Goal: Task Accomplishment & Management: Manage account settings

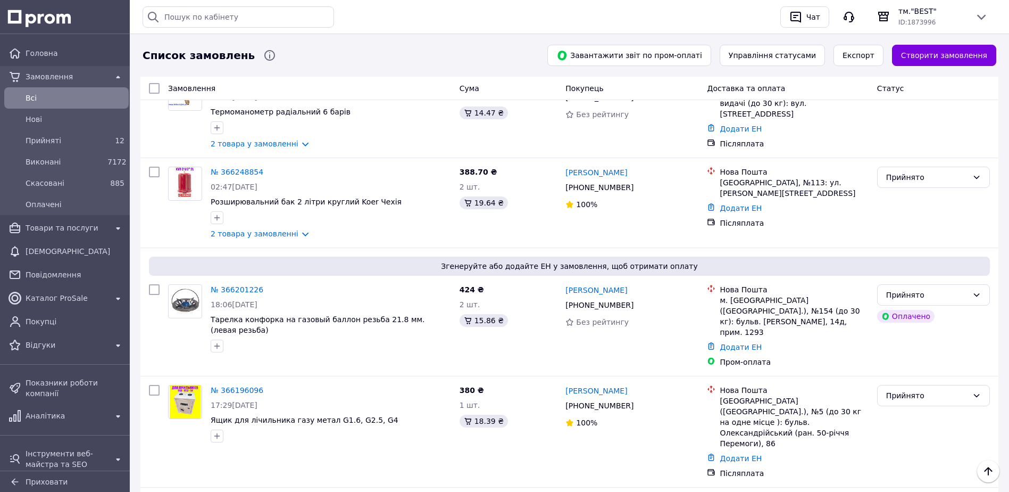
scroll to position [319, 0]
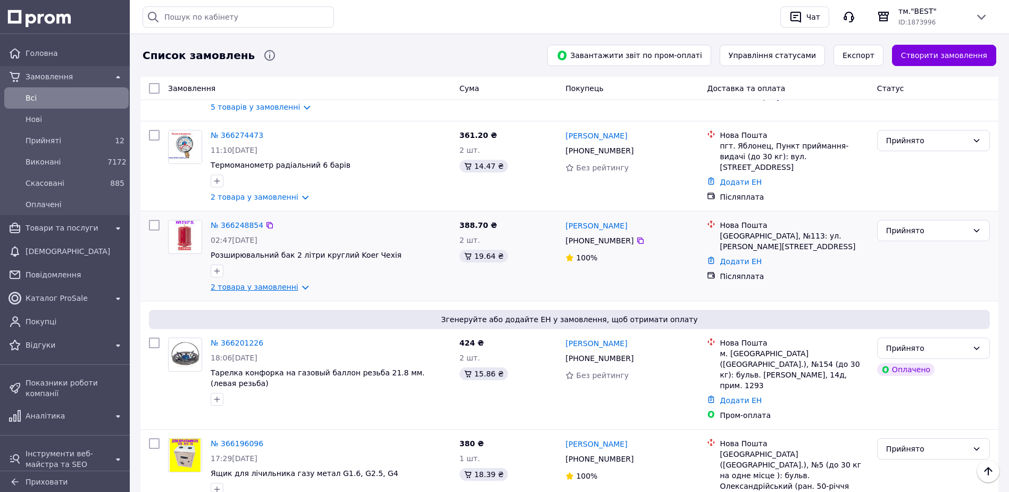
click at [236, 283] on link "2 товара у замовленні" at bounding box center [255, 287] width 88 height 9
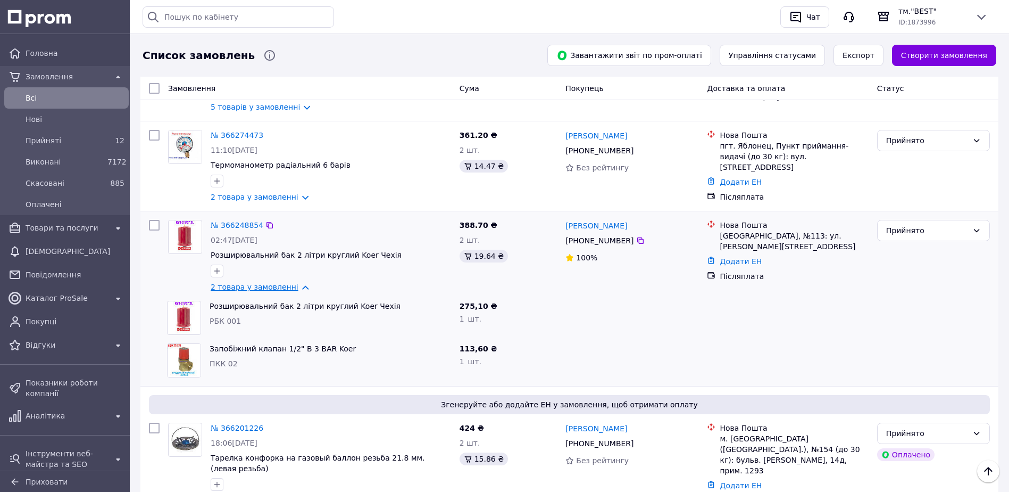
click at [236, 283] on link "2 товара у замовленні" at bounding box center [255, 287] width 88 height 9
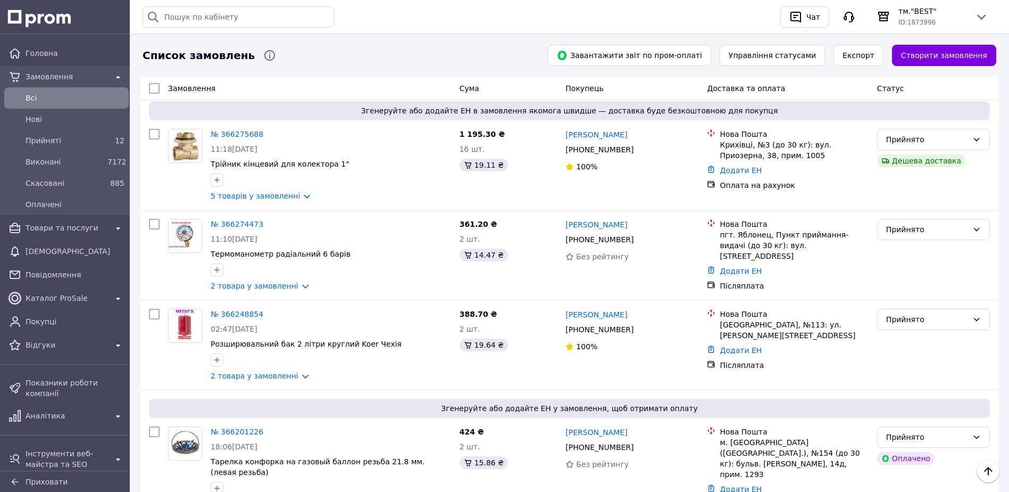
scroll to position [213, 0]
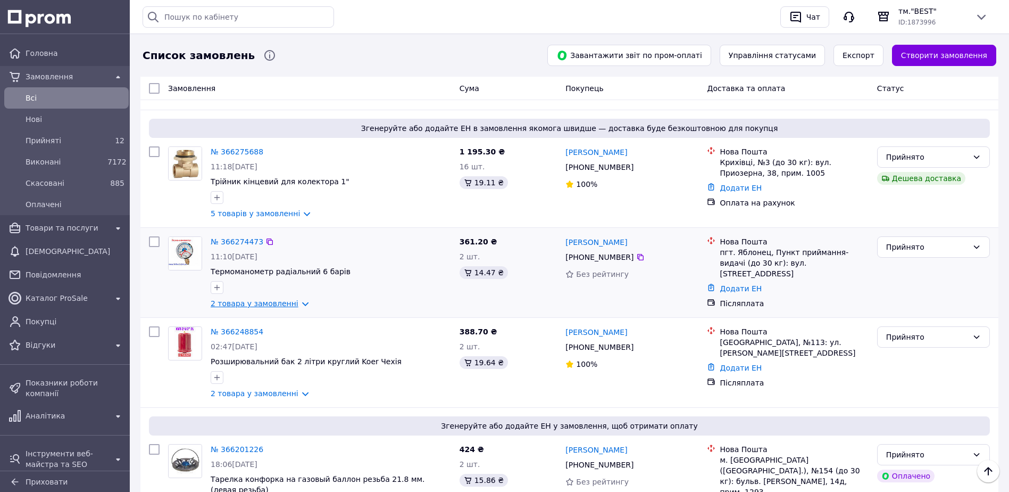
click at [238, 299] on link "2 товара у замовленні" at bounding box center [255, 303] width 88 height 9
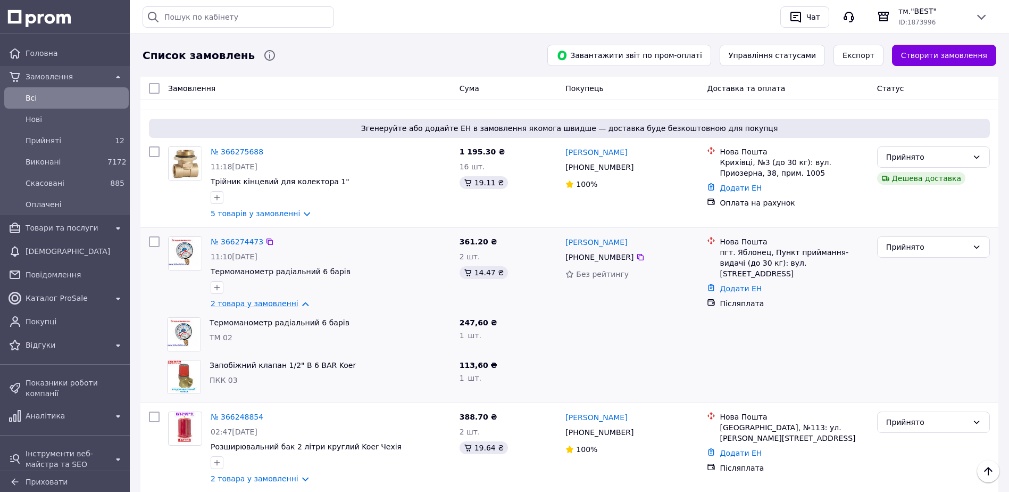
click at [251, 299] on link "2 товара у замовленні" at bounding box center [255, 303] width 88 height 9
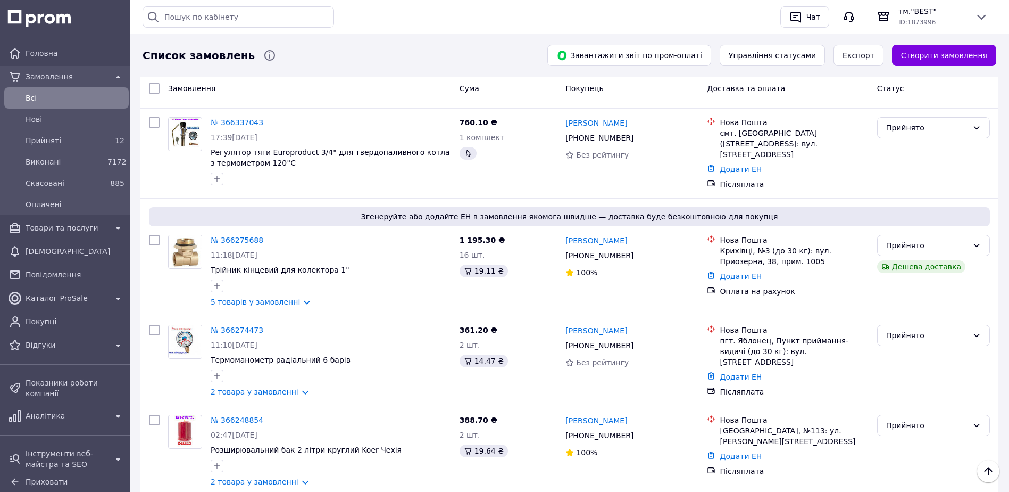
scroll to position [106, 0]
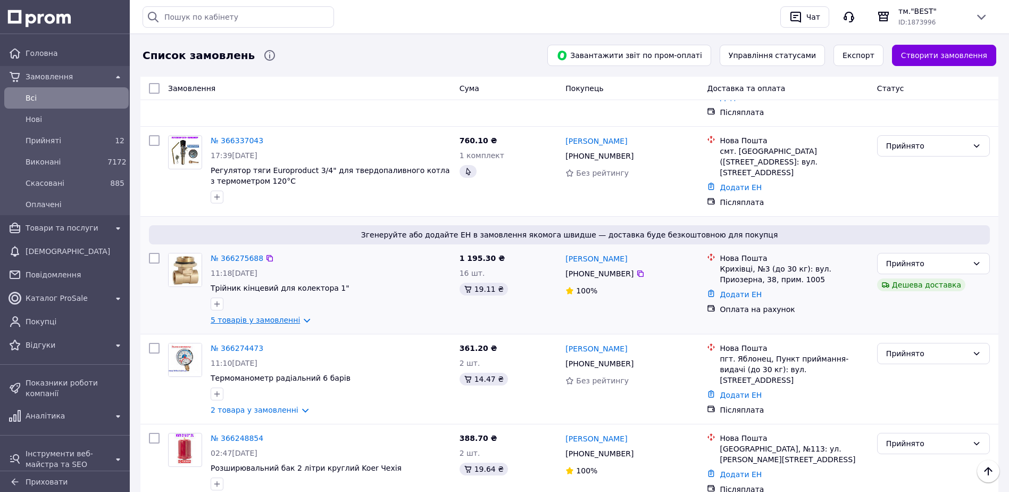
click at [252, 316] on link "5 товарів у замовленні" at bounding box center [255, 320] width 89 height 9
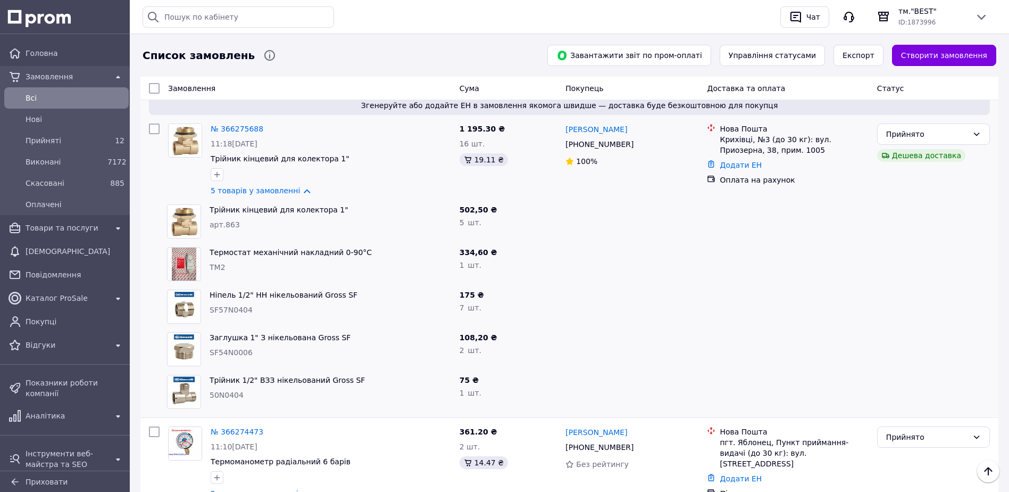
scroll to position [213, 0]
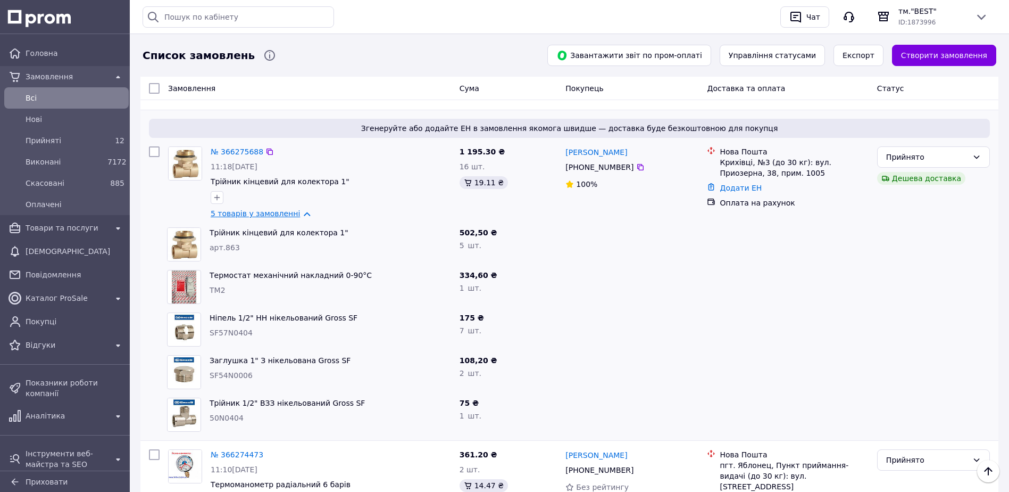
click at [233, 209] on link "5 товарів у замовленні" at bounding box center [255, 213] width 89 height 9
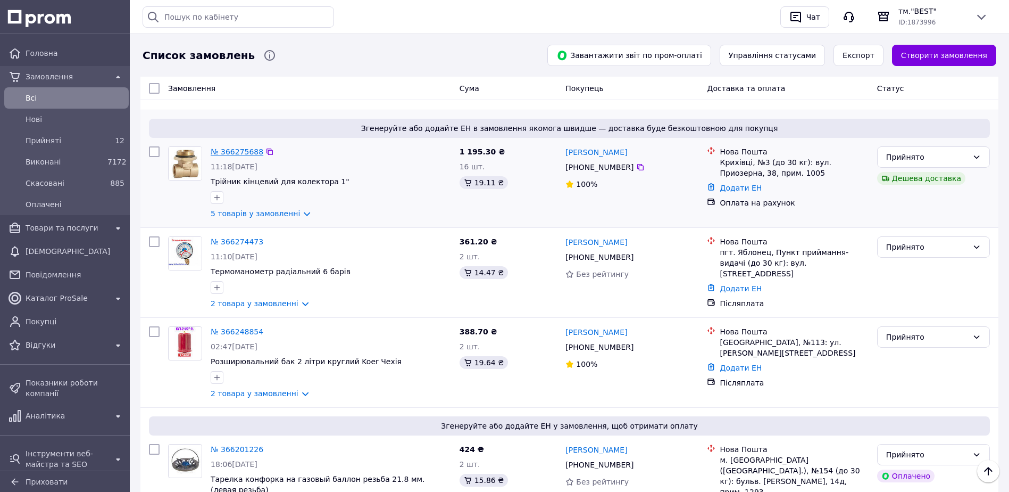
click at [239, 147] on link "№ 366275688" at bounding box center [237, 151] width 53 height 9
